Goal: Find contact information: Find contact information

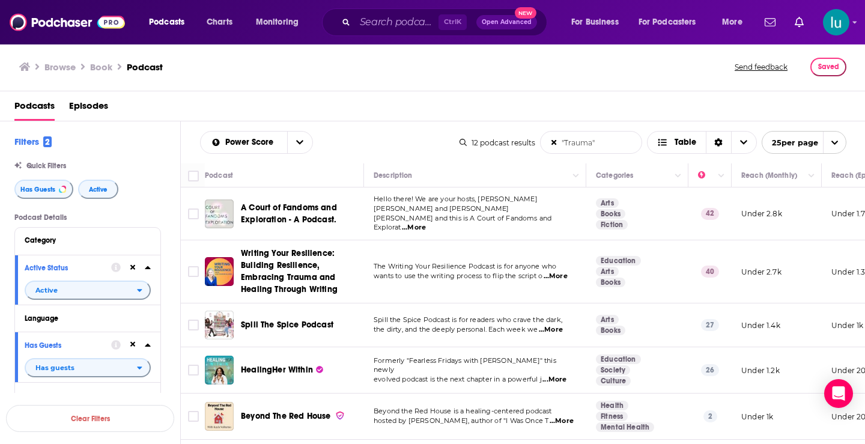
click at [564, 375] on span "...More" at bounding box center [554, 380] width 24 height 10
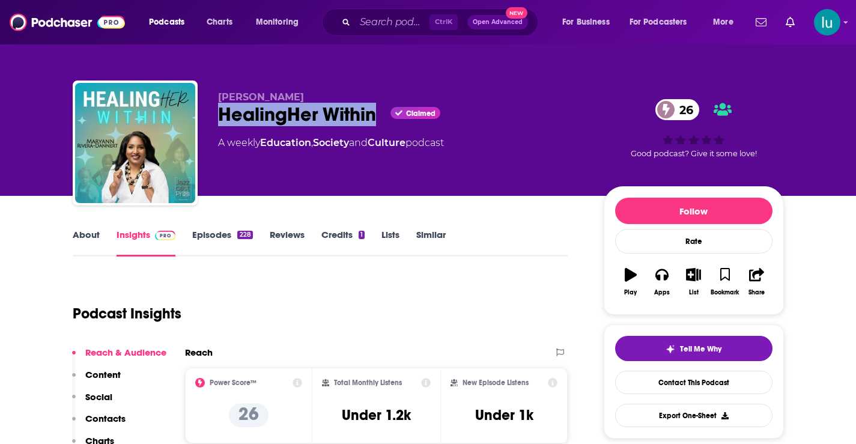
drag, startPoint x: 220, startPoint y: 112, endPoint x: 373, endPoint y: 109, distance: 153.8
click at [373, 109] on div "HealingHer Within Claimed 26" at bounding box center [401, 114] width 366 height 23
copy h2 "HealingHer Within"
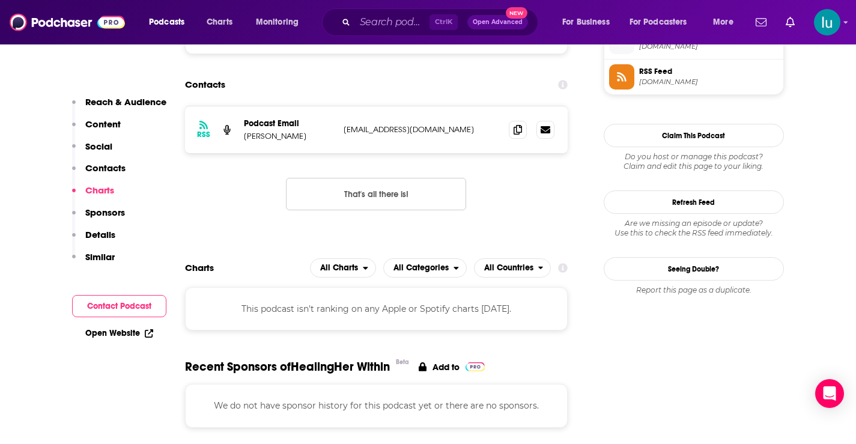
scroll to position [883, 0]
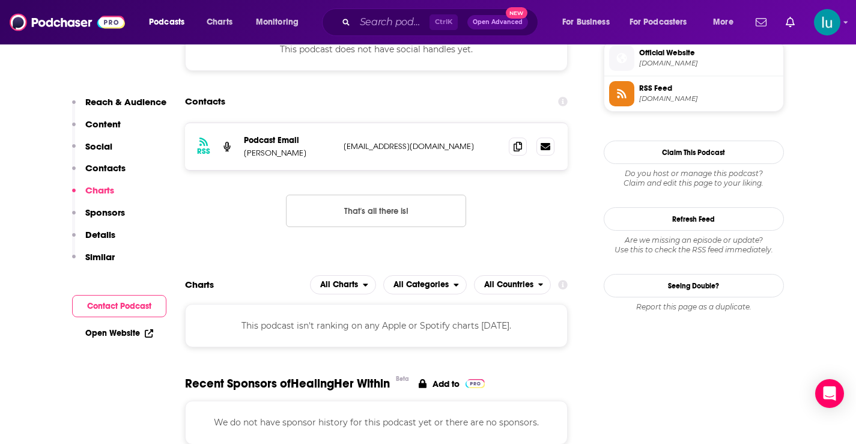
drag, startPoint x: 501, startPoint y: 144, endPoint x: 339, endPoint y: 144, distance: 161.5
click at [339, 144] on div "RSS Podcast Email [PERSON_NAME] [EMAIL_ADDRESS][DOMAIN_NAME] [EMAIL_ADDRESS][DO…" at bounding box center [376, 146] width 383 height 47
copy p "[EMAIL_ADDRESS][DOMAIN_NAME]"
